Goal: Transaction & Acquisition: Book appointment/travel/reservation

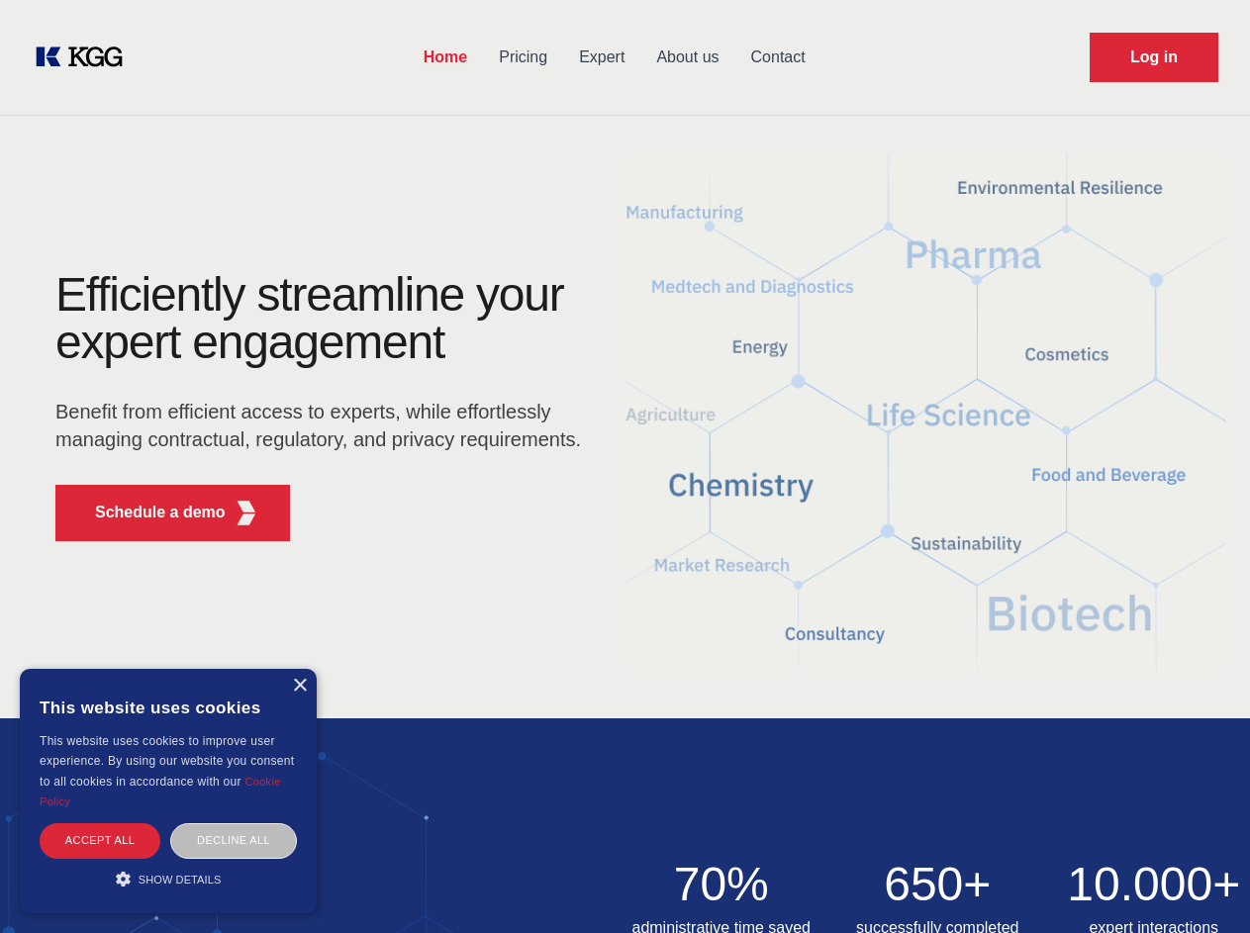
click at [624, 466] on div "Efficiently streamline your expert engagement Benefit from efficient access to …" at bounding box center [325, 414] width 602 height 286
click at [148, 513] on p "Schedule a demo" at bounding box center [160, 513] width 131 height 24
click at [299, 686] on div "× This website uses cookies This website uses cookies to improve user experienc…" at bounding box center [168, 791] width 297 height 244
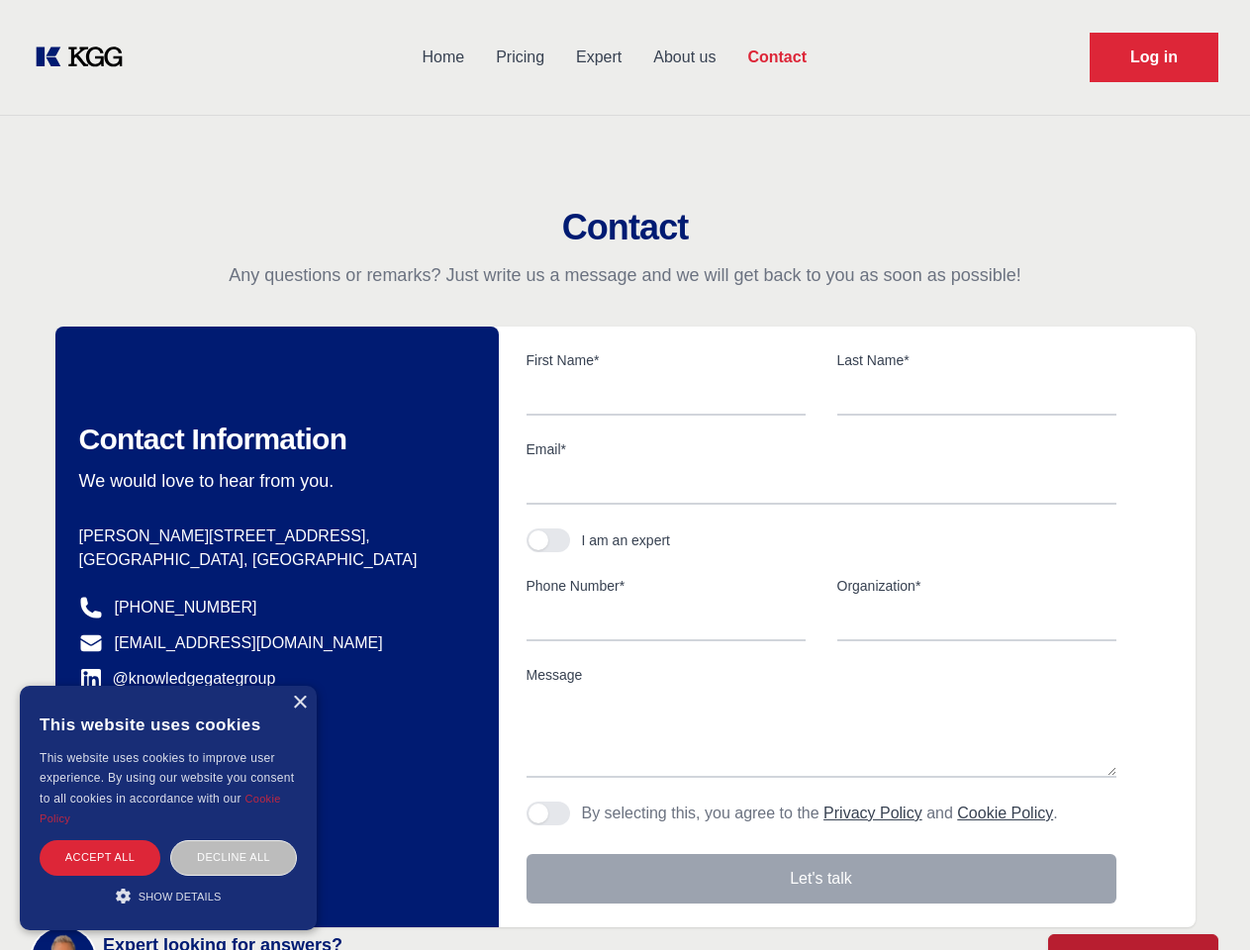
click at [100, 840] on div "Accept all" at bounding box center [100, 857] width 121 height 35
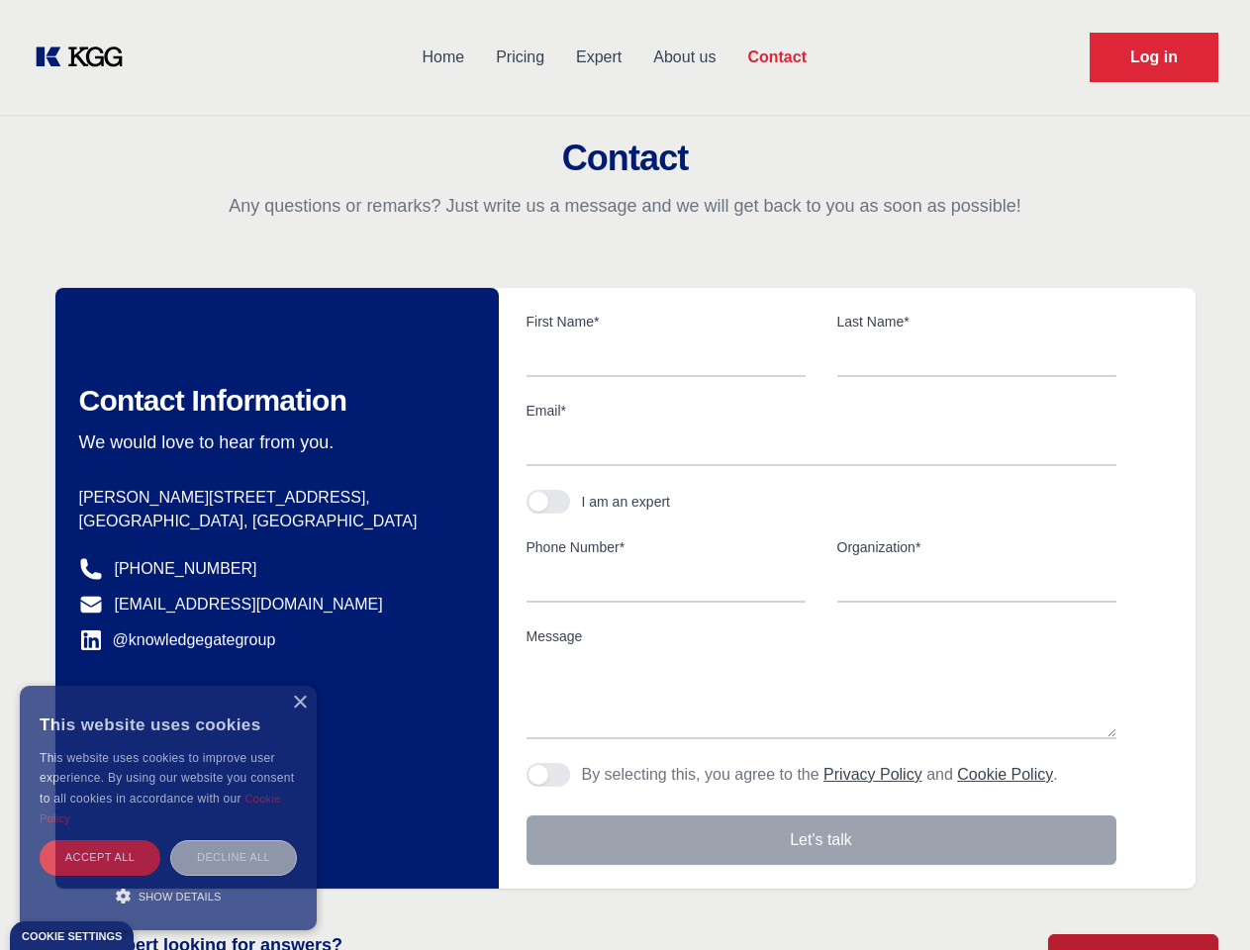
click at [234, 840] on div "Decline all" at bounding box center [233, 857] width 127 height 35
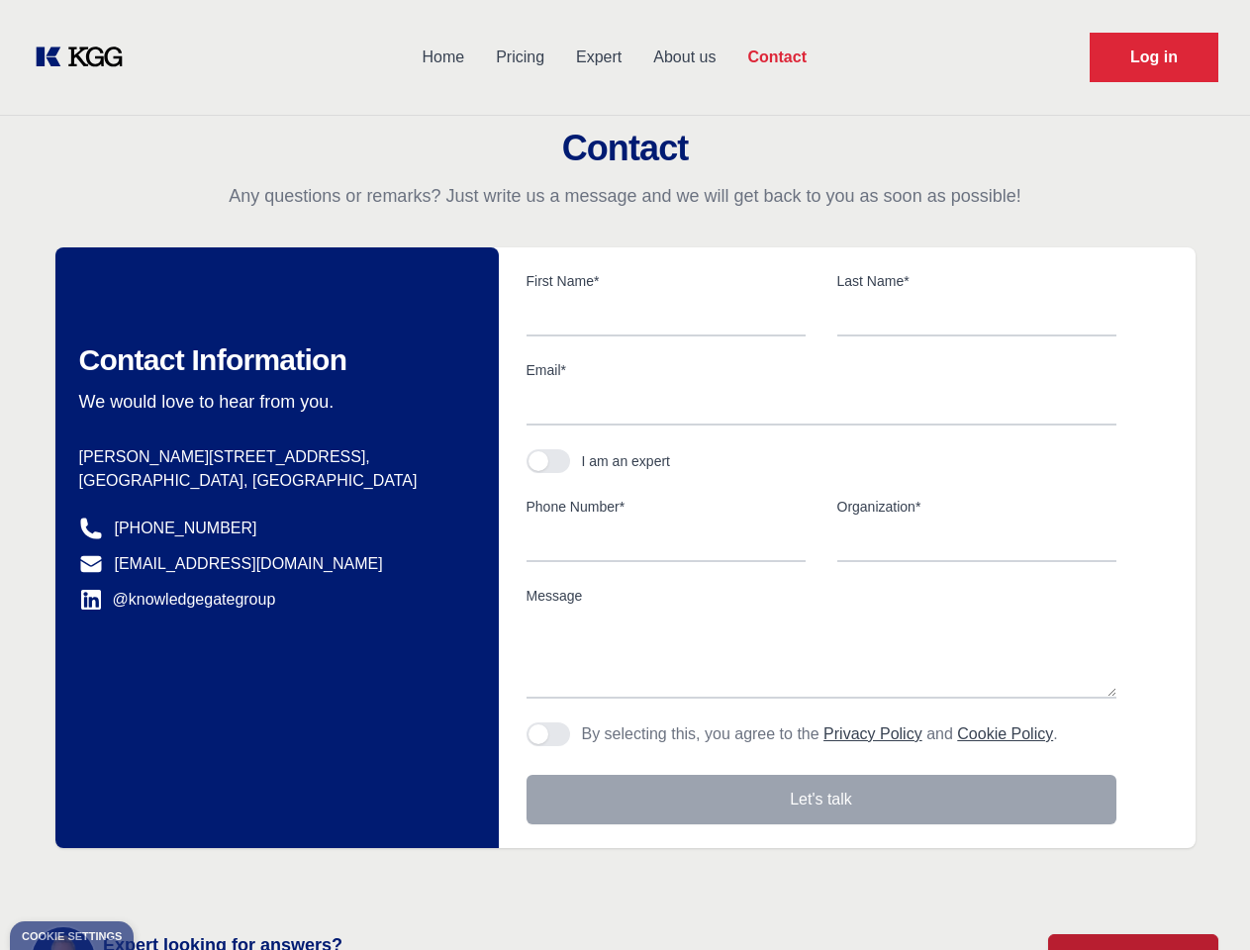
click at [168, 879] on main "Contact Any questions or remarks? Just write us a message and we will get back …" at bounding box center [625, 515] width 1250 height 1030
